Goal: Task Accomplishment & Management: Complete application form

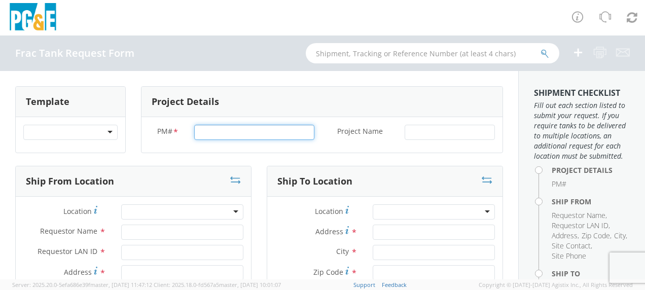
click at [206, 132] on input "PM# *" at bounding box center [254, 132] width 120 height 15
type input "84024124"
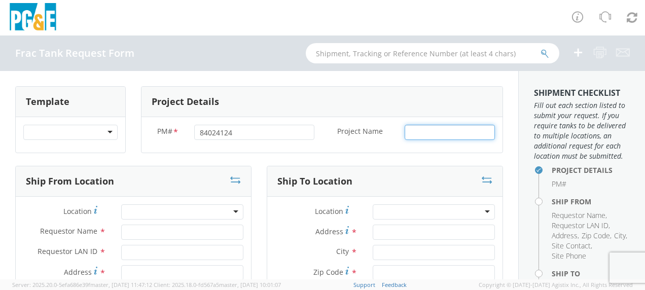
click at [414, 132] on input "Project Name *" at bounding box center [449, 132] width 90 height 15
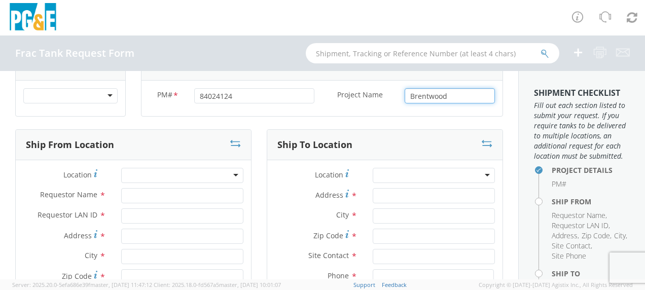
scroll to position [51, 0]
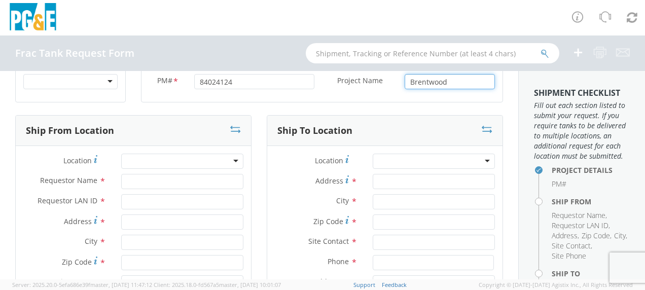
type input "Brentwood"
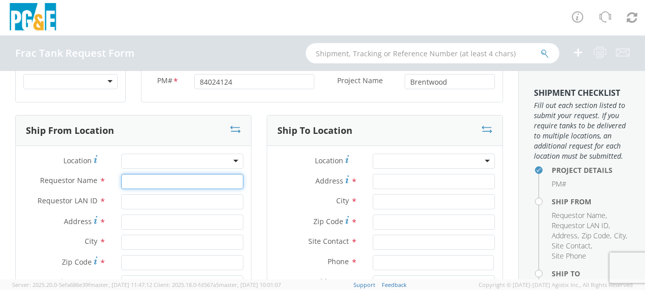
click at [137, 185] on input "Requestor Name *" at bounding box center [182, 181] width 122 height 15
type input "[PERSON_NAME]"
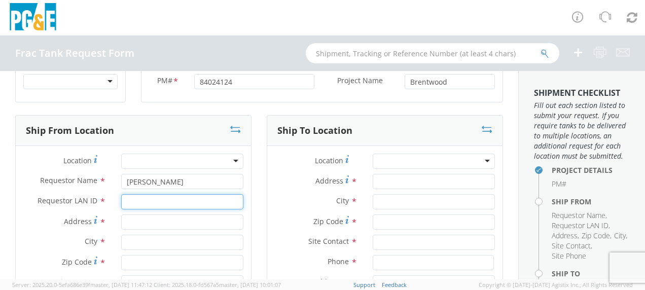
click at [131, 199] on input "Requestor LAN ID *" at bounding box center [182, 201] width 122 height 15
type input "tahj"
click at [128, 221] on input "Address *" at bounding box center [182, 221] width 122 height 15
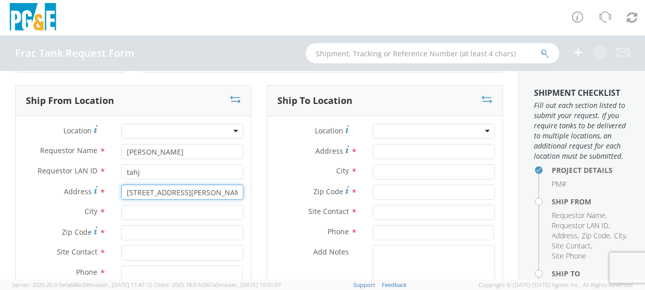
scroll to position [101, 0]
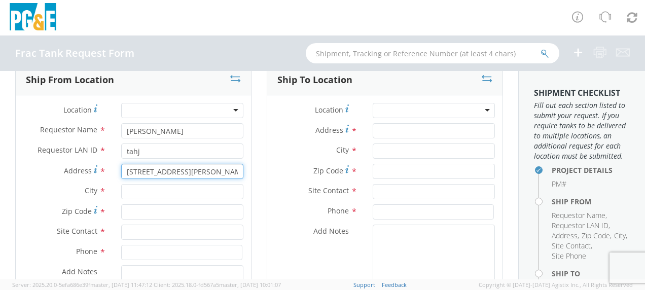
type input "[STREET_ADDRESS][PERSON_NAME]"
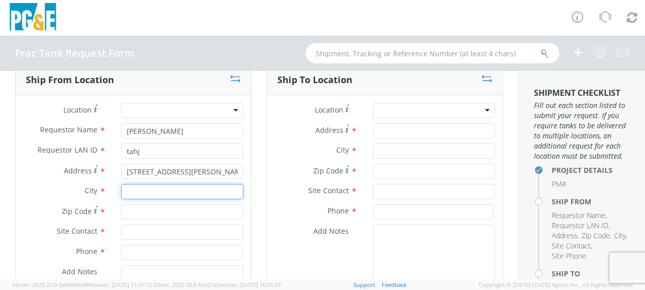
click at [136, 192] on input "text" at bounding box center [182, 191] width 122 height 15
type input "Gustine"
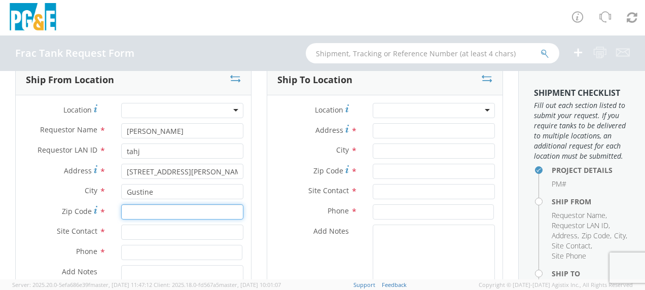
click at [137, 210] on input "Zip Code *" at bounding box center [182, 211] width 122 height 15
type input "95332"
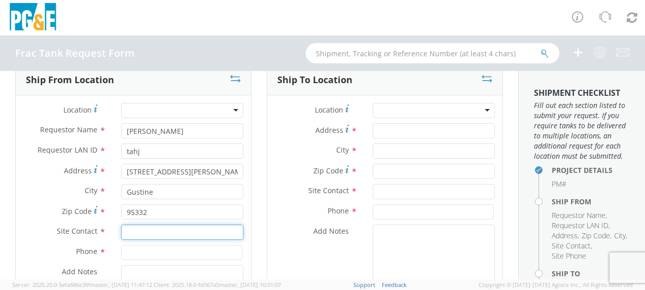
click at [134, 230] on input "text" at bounding box center [182, 232] width 122 height 15
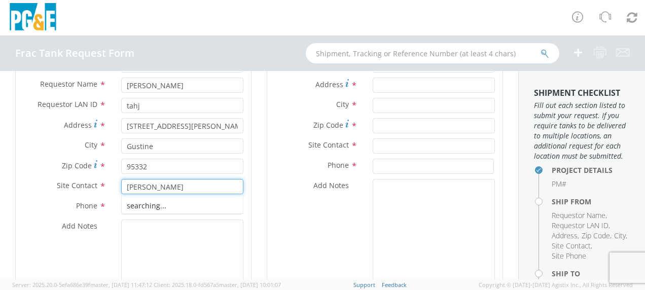
scroll to position [152, 0]
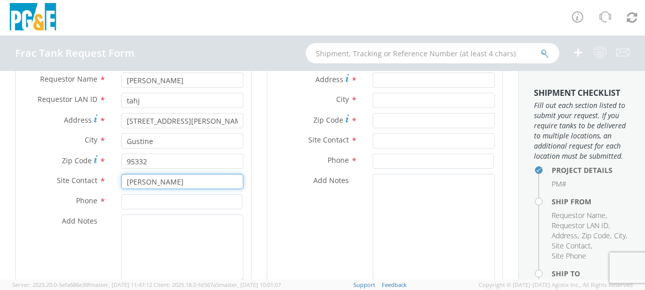
type input "[PERSON_NAME]"
click at [138, 198] on input at bounding box center [181, 201] width 121 height 15
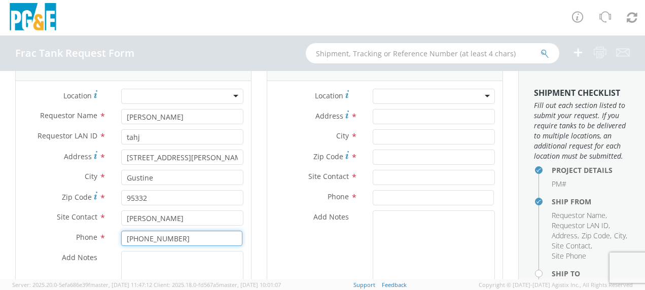
scroll to position [101, 0]
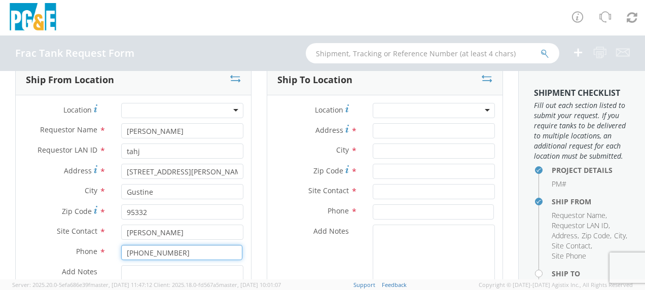
type input "[PHONE_NUMBER]"
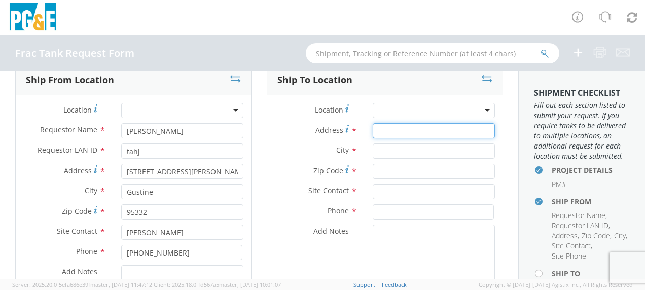
click at [390, 132] on input "Address *" at bounding box center [434, 130] width 122 height 15
type input "[STREET_ADDRESS]"
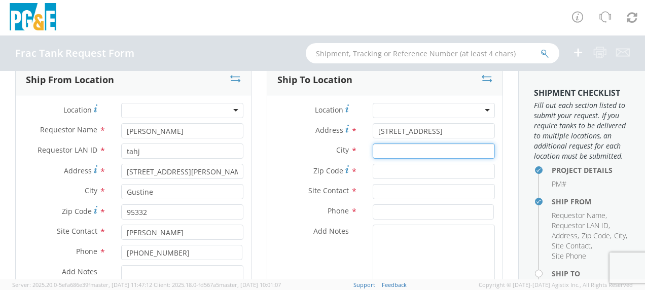
click at [393, 155] on input "text" at bounding box center [434, 150] width 122 height 15
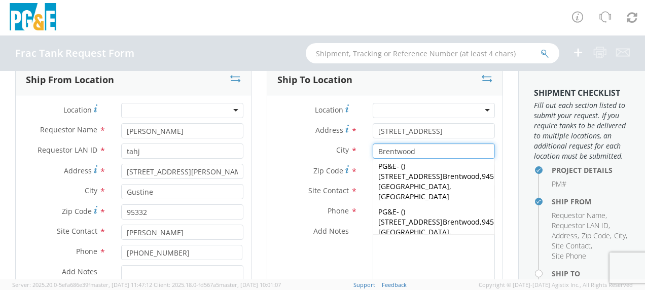
type input "Brentwood"
click at [334, 168] on span "Zip Code" at bounding box center [328, 171] width 30 height 10
click at [373, 168] on input "Zip Code *" at bounding box center [434, 171] width 122 height 15
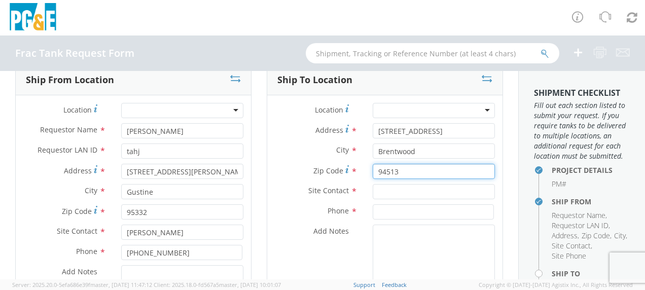
type input "94513"
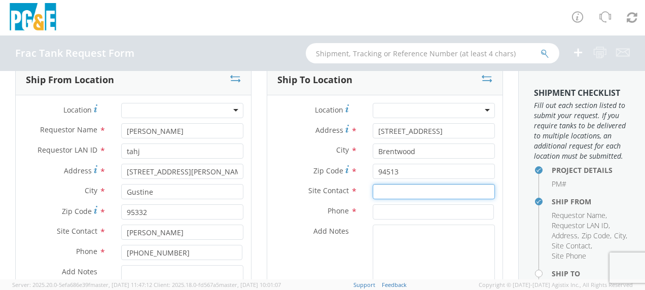
click at [382, 188] on input "text" at bounding box center [434, 191] width 122 height 15
type input "[PERSON_NAME]"
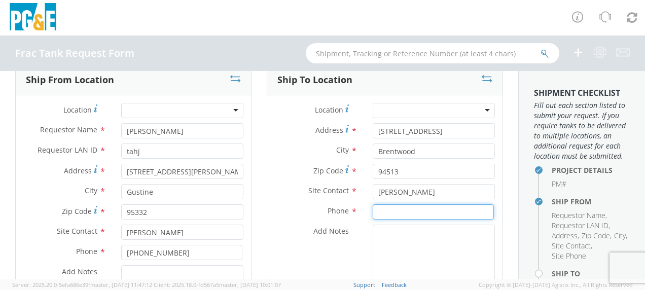
click at [376, 212] on input at bounding box center [433, 211] width 121 height 15
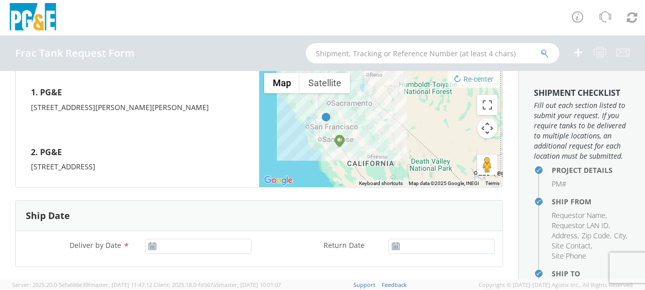
scroll to position [456, 0]
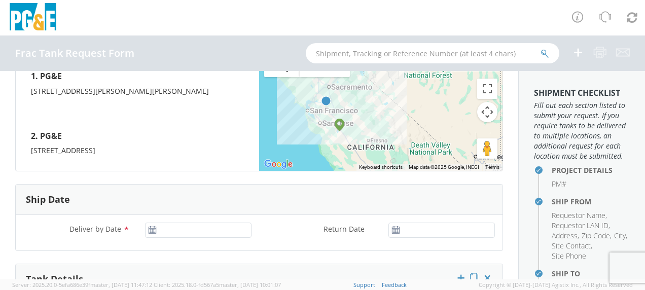
type input "[PHONE_NUMBER]"
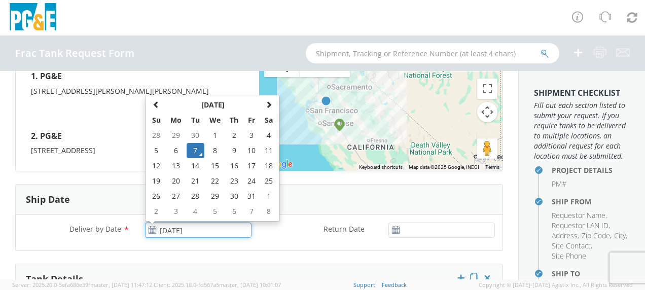
click at [201, 227] on input "[DATE]" at bounding box center [198, 230] width 106 height 15
click at [195, 166] on td "14" at bounding box center [196, 165] width 18 height 15
type input "[DATE]"
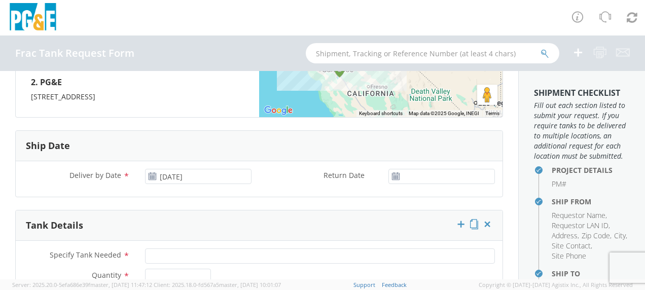
scroll to position [558, 0]
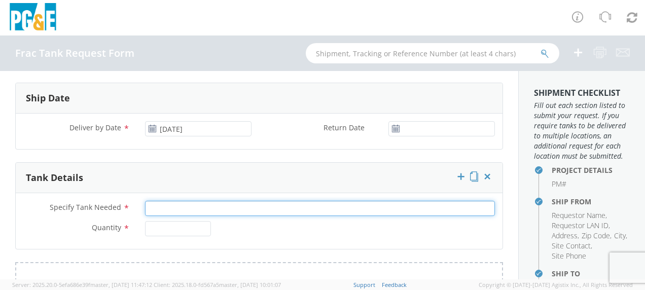
click at [165, 203] on input "Specify Tank Needed *" at bounding box center [320, 208] width 350 height 15
type input "20K Single Wall"
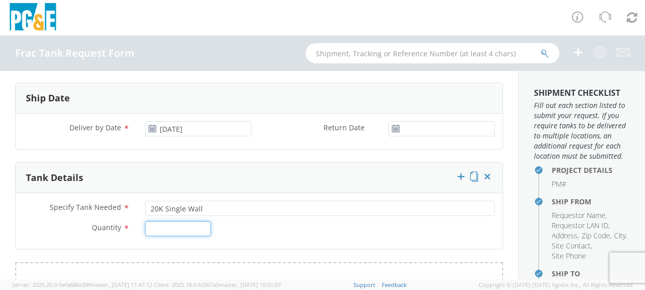
click at [161, 225] on input "Quantity *" at bounding box center [178, 228] width 66 height 15
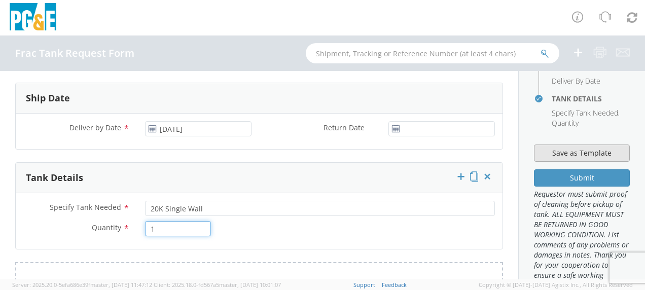
scroll to position [304, 0]
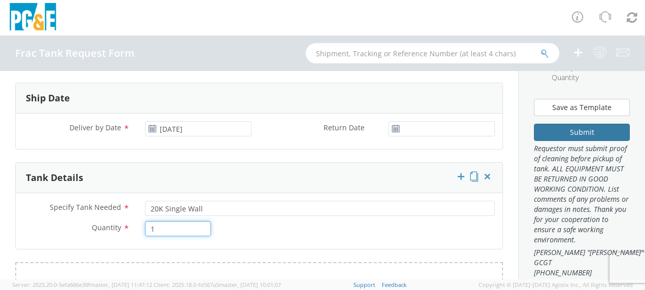
type input "1"
click at [584, 141] on button "Submit" at bounding box center [582, 132] width 96 height 17
